Goal: Task Accomplishment & Management: Use online tool/utility

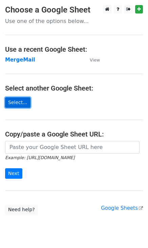
click at [16, 105] on link "Select..." at bounding box center [17, 102] width 25 height 10
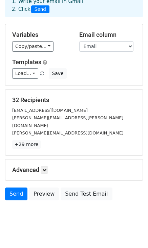
scroll to position [41, 0]
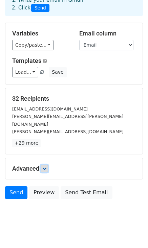
click at [44, 167] on icon at bounding box center [44, 169] width 4 height 4
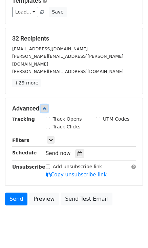
scroll to position [106, 0]
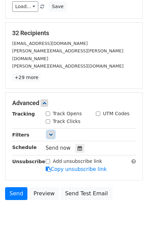
click at [49, 132] on icon at bounding box center [51, 134] width 4 height 4
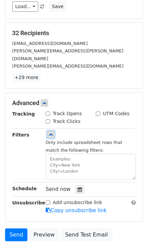
click at [53, 131] on link at bounding box center [50, 134] width 7 height 7
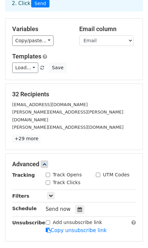
scroll to position [43, 0]
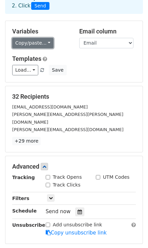
click at [45, 44] on link "Copy/paste..." at bounding box center [32, 43] width 41 height 10
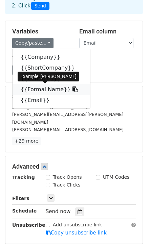
click at [72, 88] on icon at bounding box center [74, 89] width 5 height 5
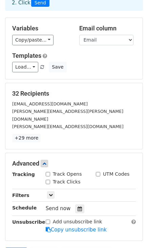
scroll to position [50, 0]
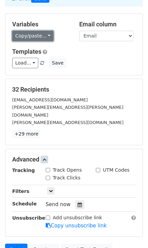
click at [42, 38] on link "Copy/paste..." at bounding box center [32, 36] width 41 height 10
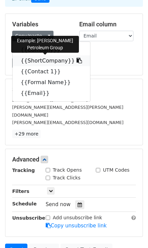
click at [76, 60] on icon at bounding box center [78, 60] width 5 height 5
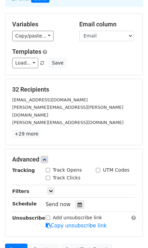
scroll to position [106, 0]
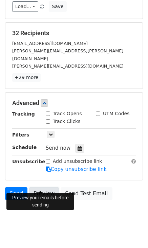
click at [43, 187] on link "Preview" at bounding box center [44, 193] width 30 height 13
click at [41, 187] on link "Preview" at bounding box center [44, 193] width 30 height 13
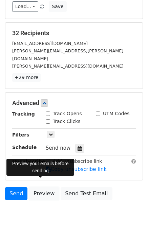
scroll to position [0, 0]
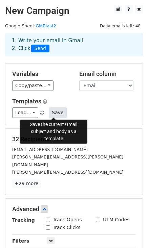
click at [51, 113] on button "Save" at bounding box center [58, 112] width 18 height 10
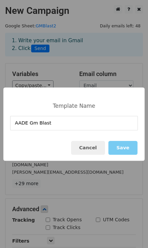
type input "AADE Gm Blast"
click at [118, 144] on button "Save" at bounding box center [122, 148] width 29 height 14
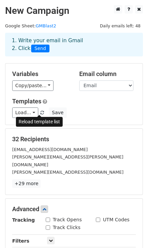
click at [40, 111] on span at bounding box center [42, 113] width 4 height 4
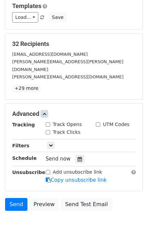
scroll to position [96, 0]
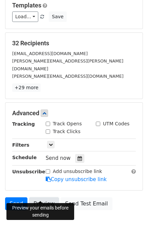
click at [41, 197] on link "Preview" at bounding box center [44, 203] width 30 height 13
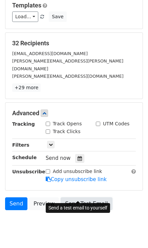
click at [69, 197] on link "Send Test Email" at bounding box center [85, 203] width 51 height 13
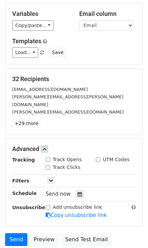
scroll to position [64, 0]
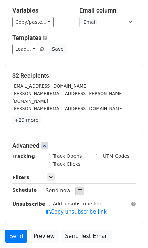
click at [78, 189] on icon at bounding box center [79, 191] width 4 height 5
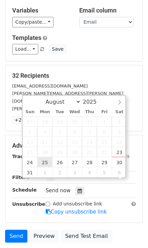
scroll to position [0, 0]
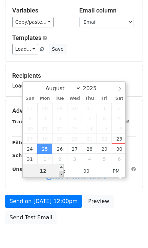
type input "[DATE] 11:00"
type input "11"
click at [62, 174] on span at bounding box center [61, 174] width 5 height 7
type input "[DATE] 10:00"
type input "10"
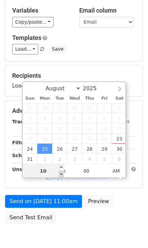
click at [62, 174] on span at bounding box center [61, 174] width 5 height 7
type input "[DATE] 09:00"
type input "09"
click at [62, 174] on span at bounding box center [61, 174] width 5 height 7
type input "[DATE] 08:00"
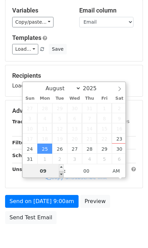
type input "08"
click at [62, 174] on span at bounding box center [61, 174] width 5 height 7
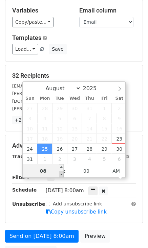
type input "[DATE] 07:00"
type input "07"
click at [62, 174] on span at bounding box center [61, 174] width 5 height 7
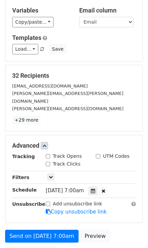
click at [90, 76] on h5 "32 Recipients" at bounding box center [73, 75] width 123 height 7
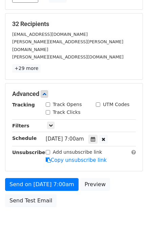
scroll to position [122, 0]
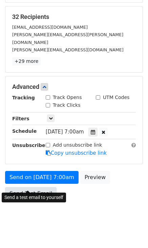
click at [30, 187] on link "Send Test Email" at bounding box center [30, 193] width 51 height 13
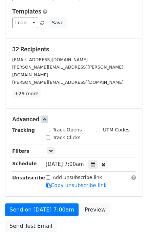
scroll to position [91, 0]
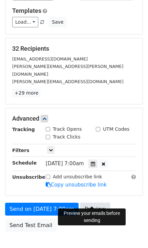
click at [92, 203] on link "Preview" at bounding box center [95, 209] width 30 height 13
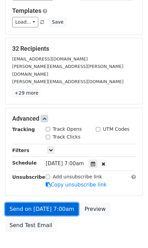
click at [27, 203] on link "Send on [DATE] 7:00am" at bounding box center [41, 209] width 73 height 13
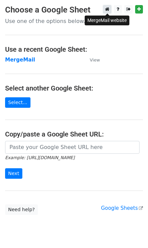
click at [109, 10] on icon at bounding box center [107, 9] width 4 height 5
